Goal: Task Accomplishment & Management: Manage account settings

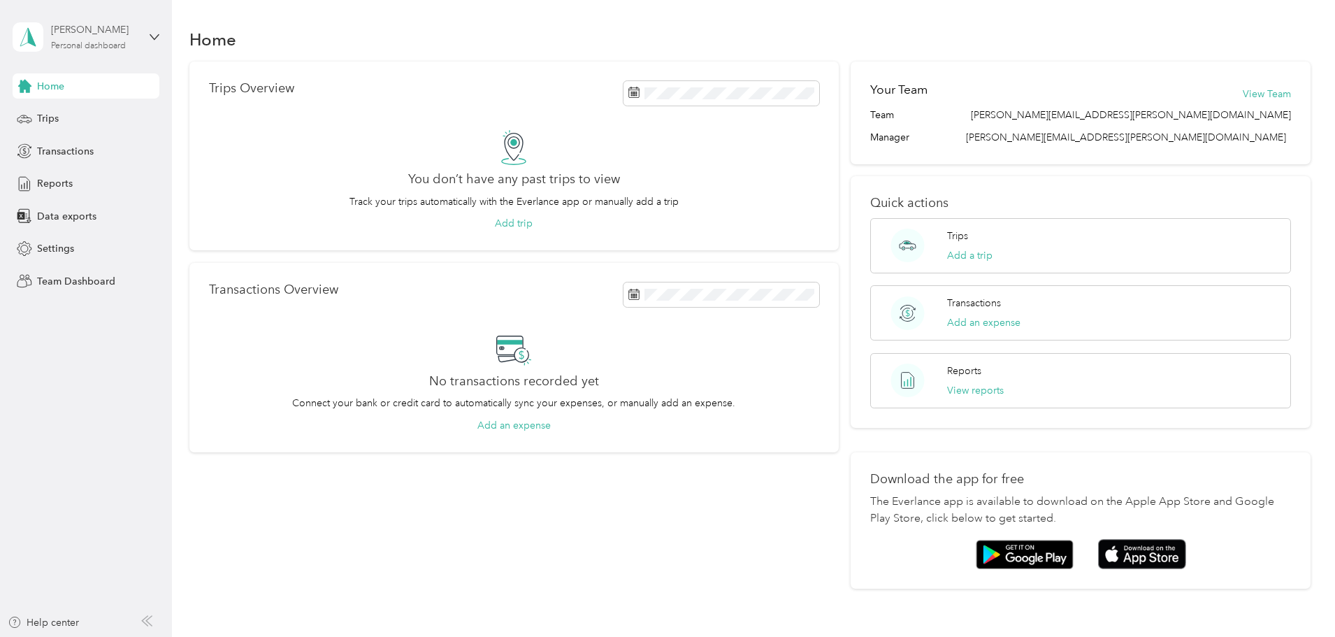
click at [96, 48] on div "Personal dashboard" at bounding box center [88, 46] width 75 height 8
click at [94, 115] on div "Team dashboard" at bounding box center [62, 115] width 75 height 15
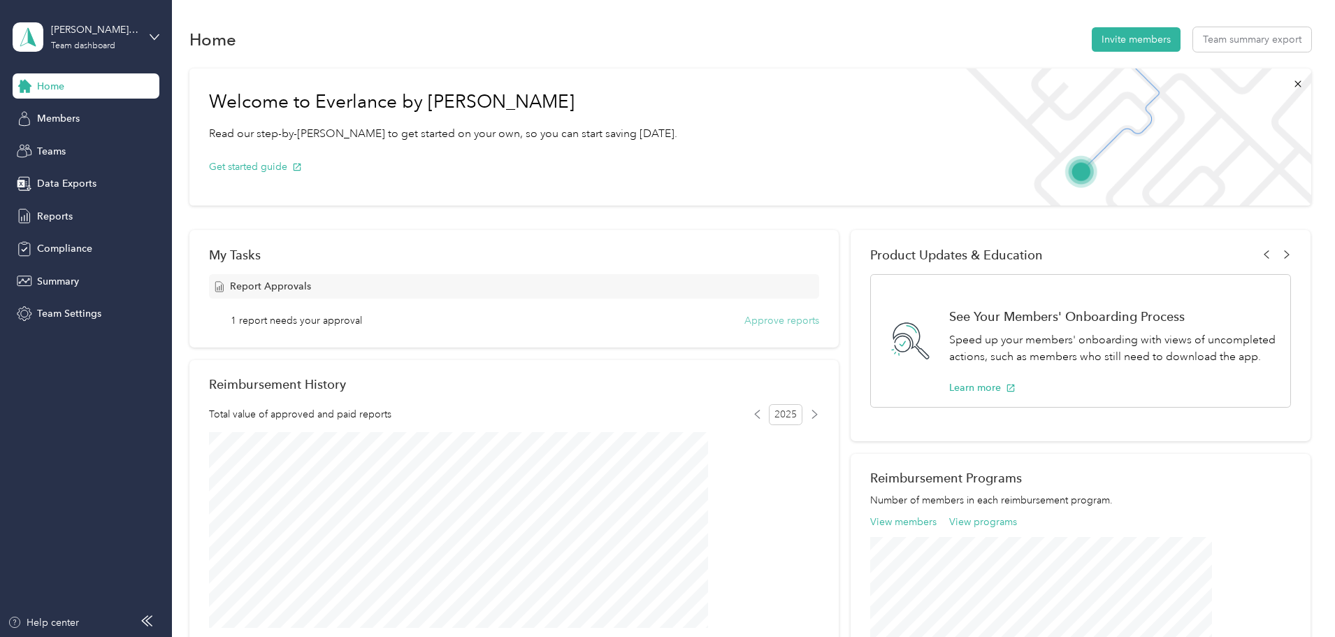
click at [786, 317] on button "Approve reports" at bounding box center [781, 320] width 75 height 15
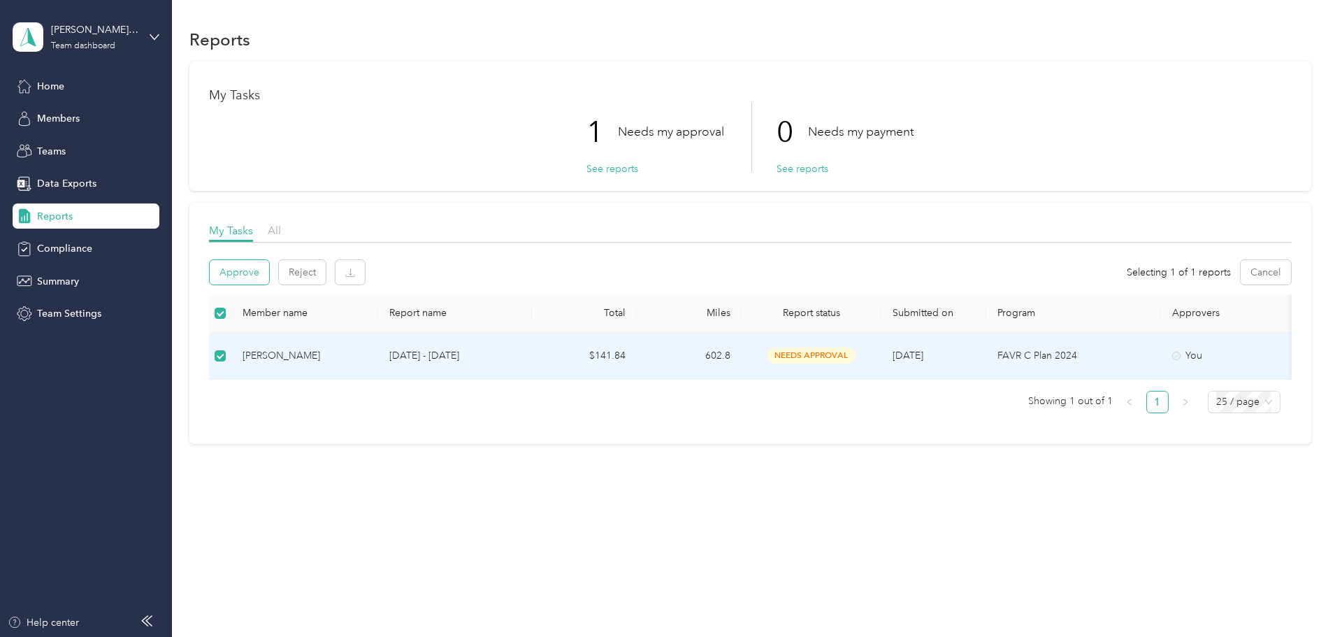
click at [269, 271] on button "Approve" at bounding box center [239, 272] width 59 height 24
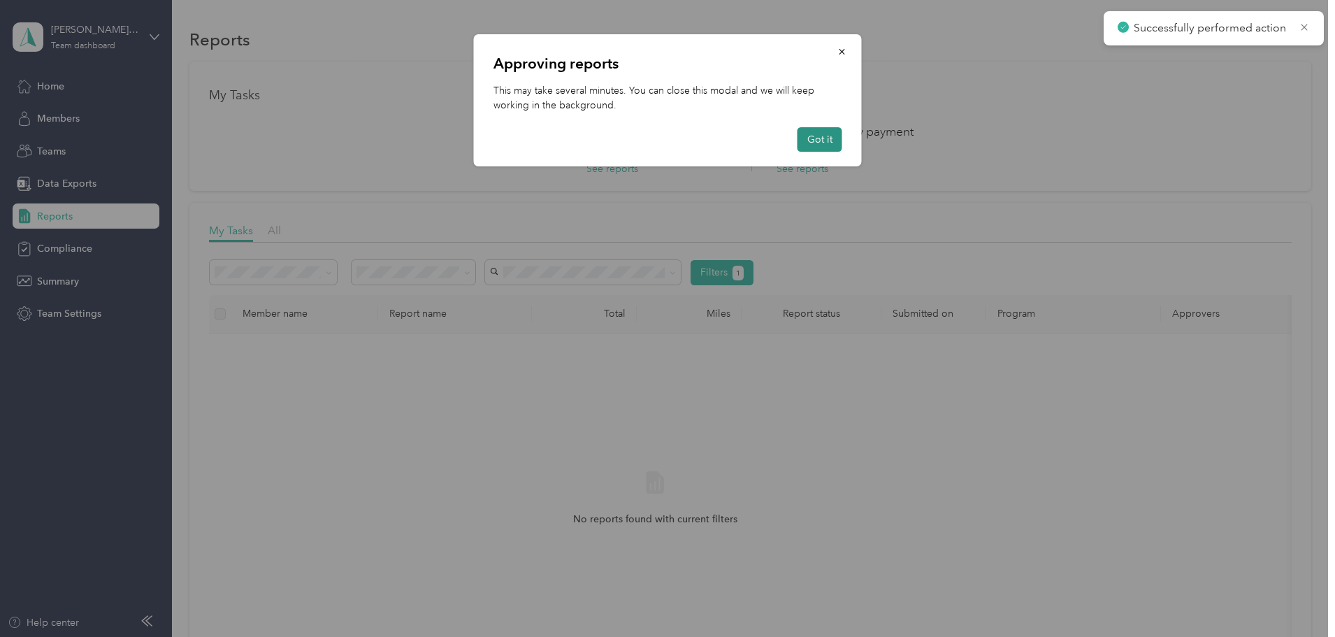
click at [823, 138] on button "Got it" at bounding box center [820, 139] width 45 height 24
